Goal: Check status

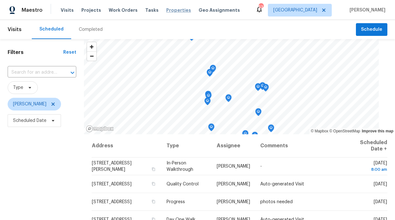
click at [166, 12] on span "Properties" at bounding box center [178, 10] width 25 height 6
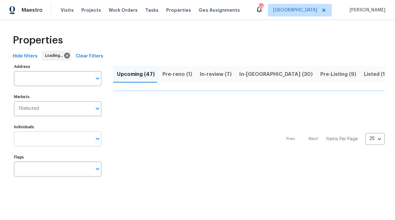
click at [43, 144] on input "Individuals" at bounding box center [53, 139] width 78 height 15
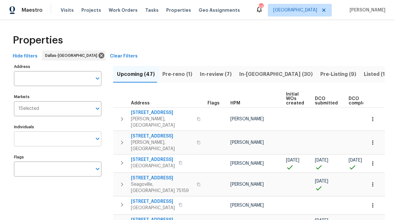
click at [54, 136] on input "Individuals" at bounding box center [53, 139] width 78 height 15
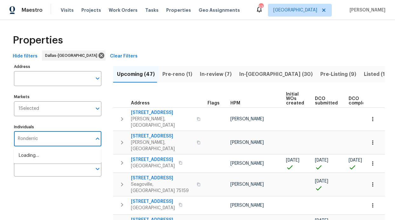
type input "Ronderrick"
click at [61, 158] on li "[PERSON_NAME]" at bounding box center [57, 159] width 77 height 13
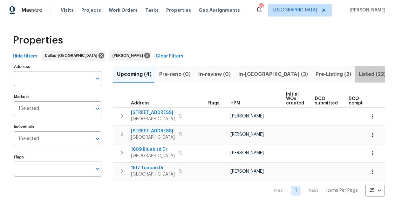
click at [355, 68] on button "Listed (22)" at bounding box center [372, 74] width 35 height 17
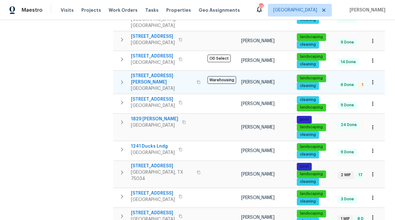
scroll to position [399, 0]
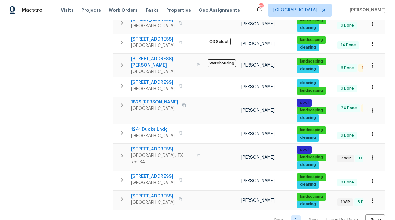
click at [308, 215] on nav "Prev 1 Next Items Per Page 25 25 ​" at bounding box center [326, 221] width 117 height 12
click at [309, 215] on nav "Prev 1 Next Items Per Page 25 25 ​" at bounding box center [326, 221] width 117 height 12
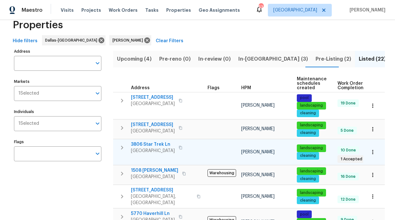
scroll to position [14, 0]
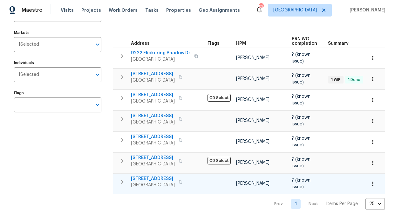
scroll to position [73, 0]
click at [147, 176] on span "[STREET_ADDRESS]" at bounding box center [153, 179] width 44 height 6
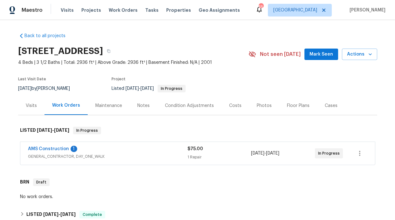
click at [50, 143] on div "AMS Construction 1 GENERAL_CONTRACTOR, DAY_ONE_WALK $75.00 1 Repair [DATE] - [D…" at bounding box center [197, 153] width 355 height 23
click at [48, 148] on link "AMS Construction" at bounding box center [48, 149] width 41 height 4
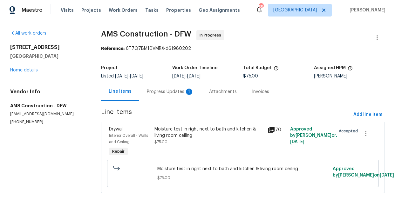
click at [161, 89] on div "Progress Updates 1" at bounding box center [170, 92] width 47 height 6
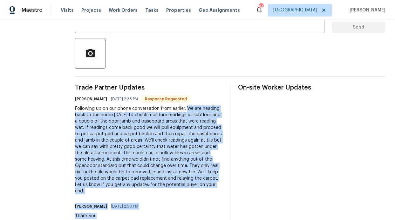
scroll to position [139, 0]
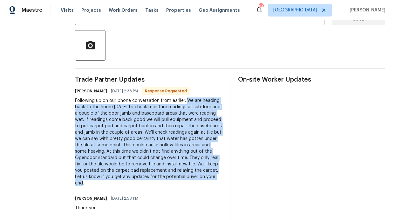
drag, startPoint x: 179, startPoint y: 139, endPoint x: 196, endPoint y: 180, distance: 43.6
click at [196, 180] on div "Following up on our phone conversation from earlier. We are heading back to the…" at bounding box center [148, 142] width 147 height 89
copy div "We are heading back to the home today to check moisture readings at subfloor an…"
